Goal: Task Accomplishment & Management: Manage account settings

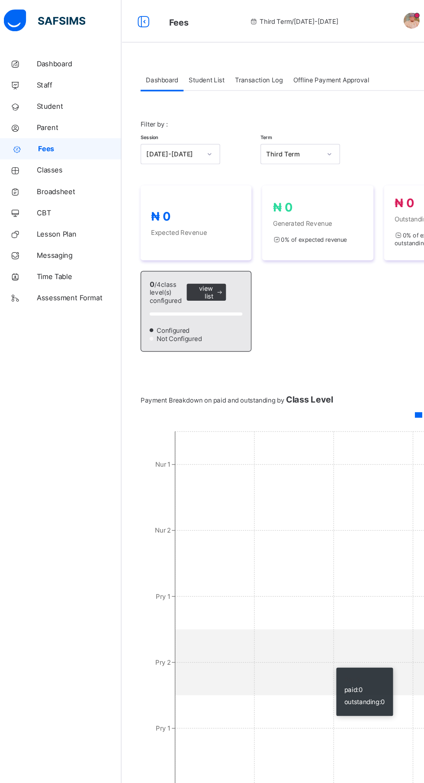
click at [180, 66] on span "Student List" at bounding box center [173, 65] width 29 height 6
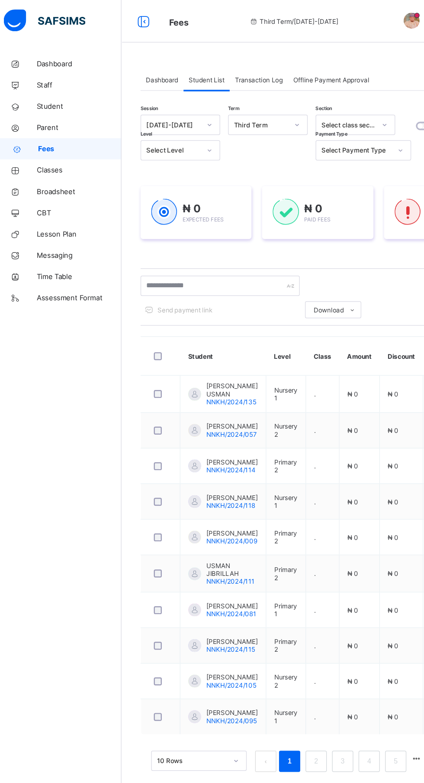
click at [225, 65] on span "Transaction Log" at bounding box center [216, 65] width 39 height 6
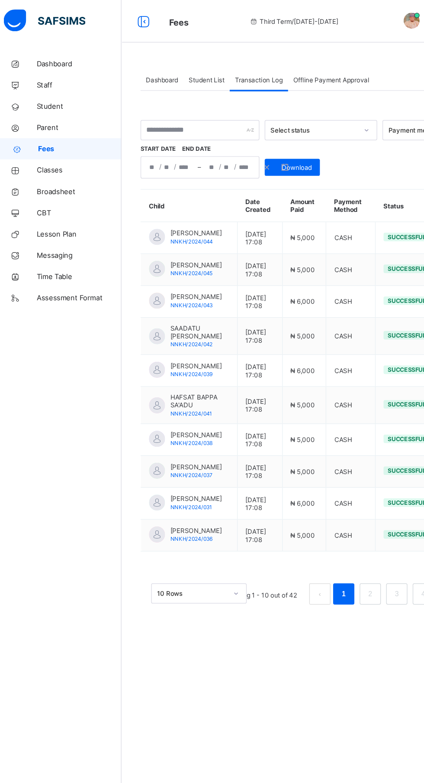
click at [291, 62] on span "Offline Payment Approval" at bounding box center [275, 65] width 62 height 6
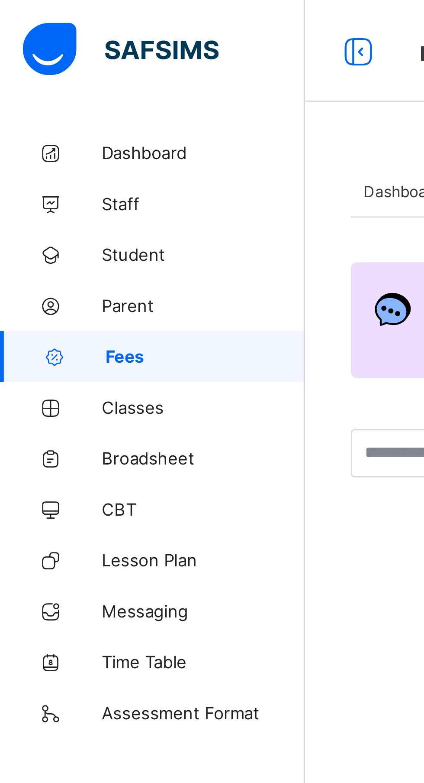
click at [52, 51] on span "Dashboard" at bounding box center [69, 52] width 69 height 7
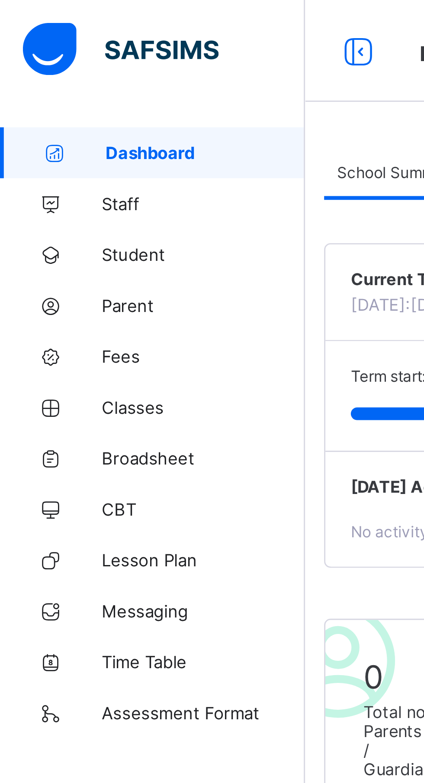
click at [48, 73] on link "Staff" at bounding box center [52, 69] width 104 height 17
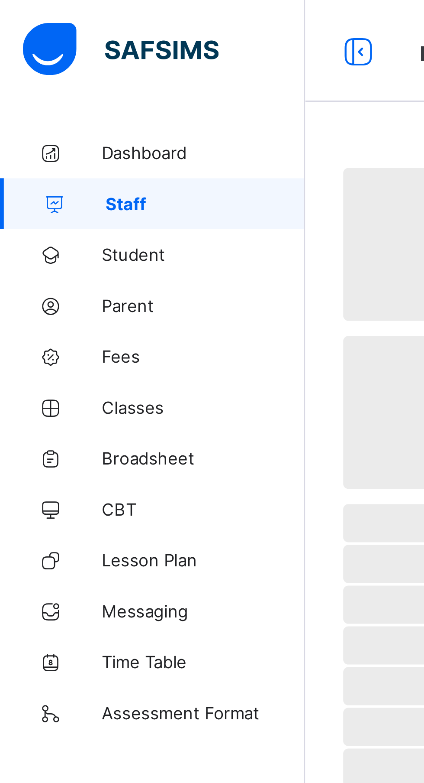
click at [42, 70] on span "Staff" at bounding box center [70, 69] width 68 height 7
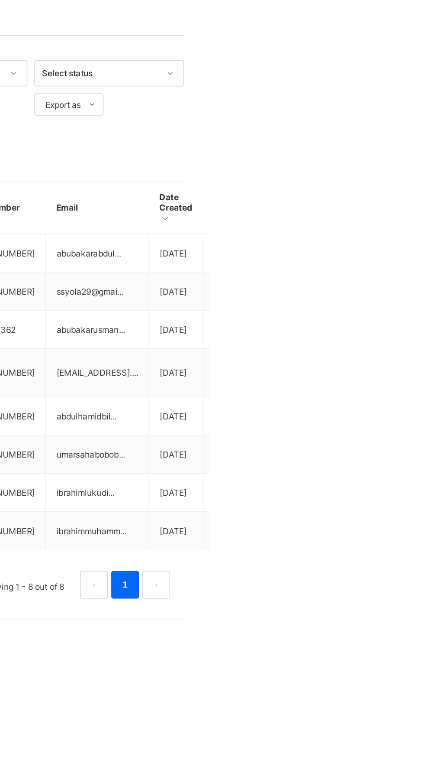
click at [0, 0] on ul "View Profile Edit Staff Reset Password Resend Activation Link Change Email Dele…" at bounding box center [0, 0] width 0 height 0
click at [0, 0] on div "Resend Activation Link" at bounding box center [0, 0] width 0 height 0
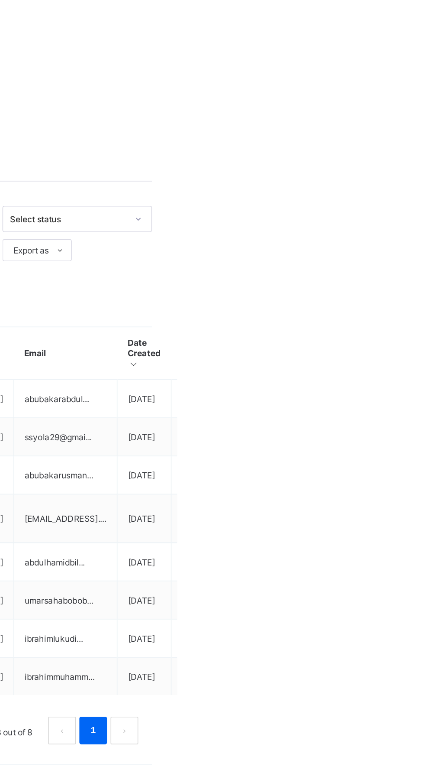
click at [424, 398] on html "Fees Third Term / 2024-2025 Abubakar Abdulkadir Muhammad abubakarabdulkadir501@…" at bounding box center [212, 391] width 424 height 783
